Goal: Find specific page/section: Find specific page/section

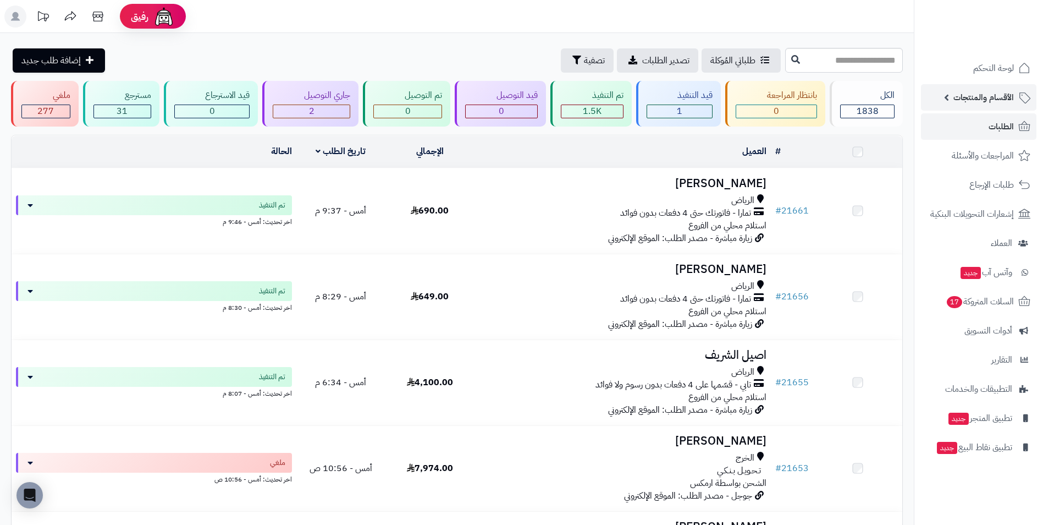
click at [1011, 100] on span "الأقسام والمنتجات" at bounding box center [984, 97] width 61 height 15
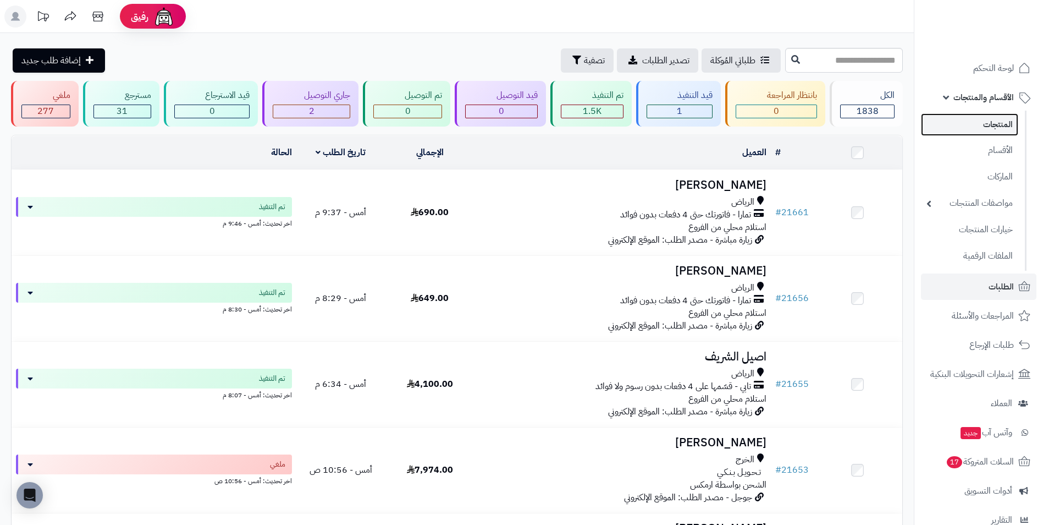
click at [1011, 125] on link "المنتجات" at bounding box center [969, 124] width 97 height 23
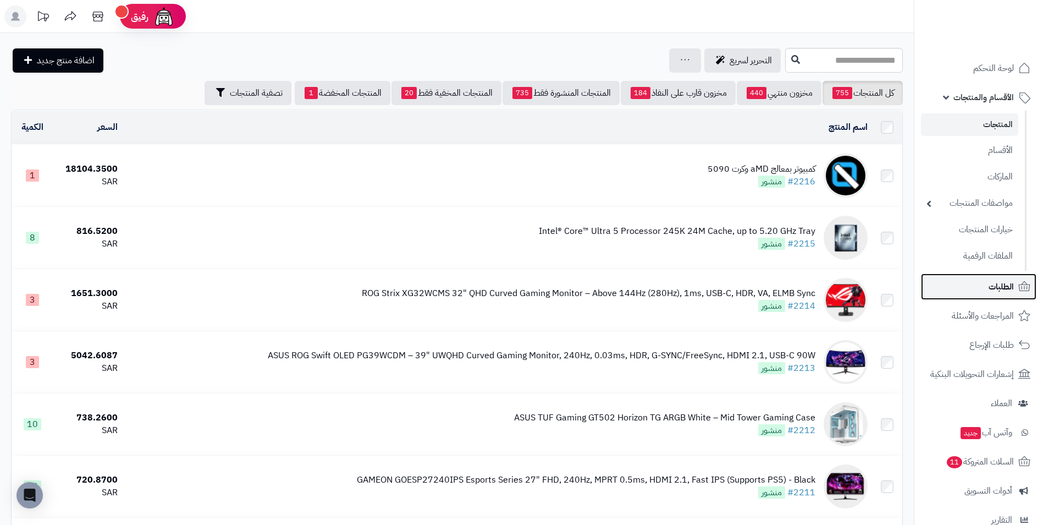
click at [1012, 279] on span "الطلبات" at bounding box center [1001, 286] width 25 height 15
